Goal: Task Accomplishment & Management: Use online tool/utility

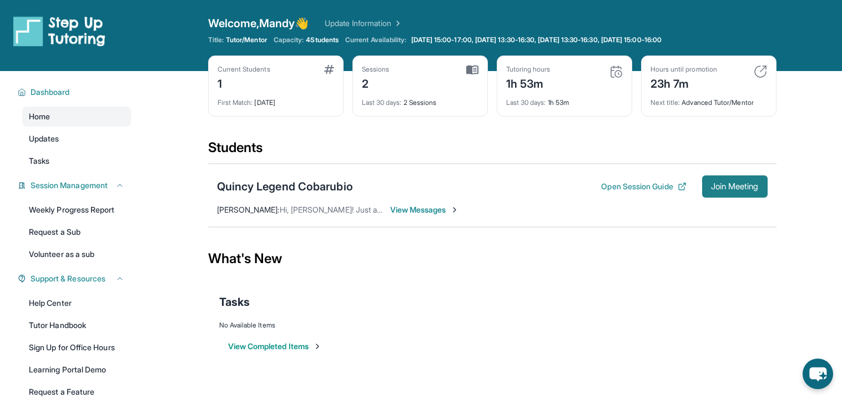
click at [736, 186] on span "Join Meeting" at bounding box center [735, 186] width 48 height 7
click at [718, 184] on span "Join Meeting" at bounding box center [735, 186] width 48 height 7
